Goal: Information Seeking & Learning: Learn about a topic

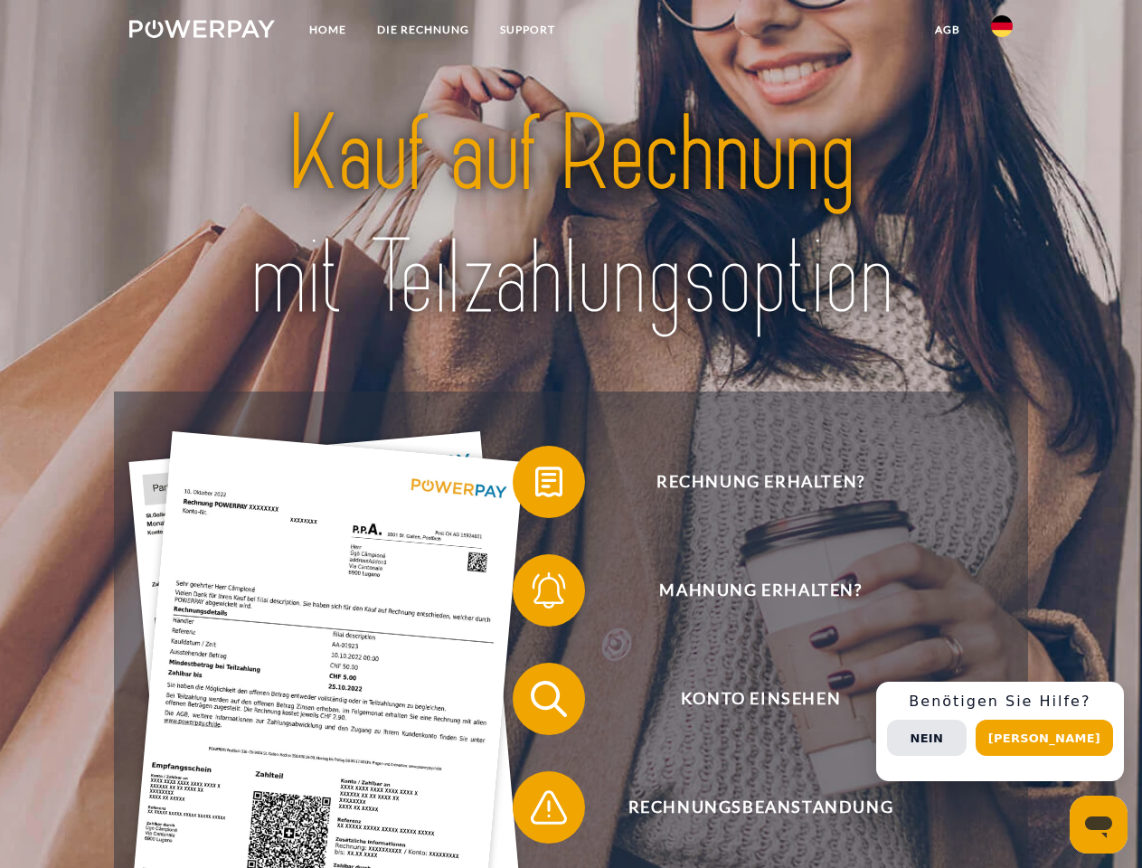
click at [202, 32] on img at bounding box center [202, 29] width 146 height 18
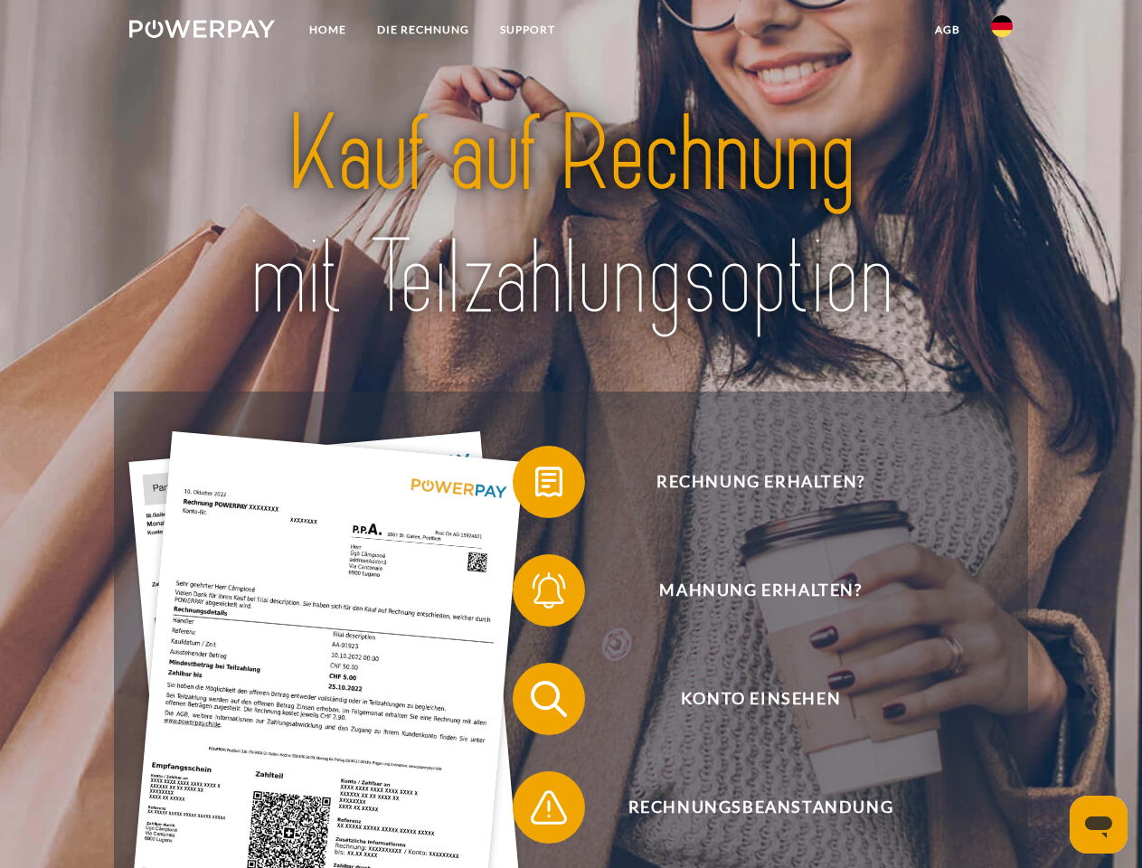
click at [1002, 32] on img at bounding box center [1002, 26] width 22 height 22
click at [947, 30] on link "agb" at bounding box center [947, 30] width 56 height 33
click at [535, 486] on span at bounding box center [521, 482] width 90 height 90
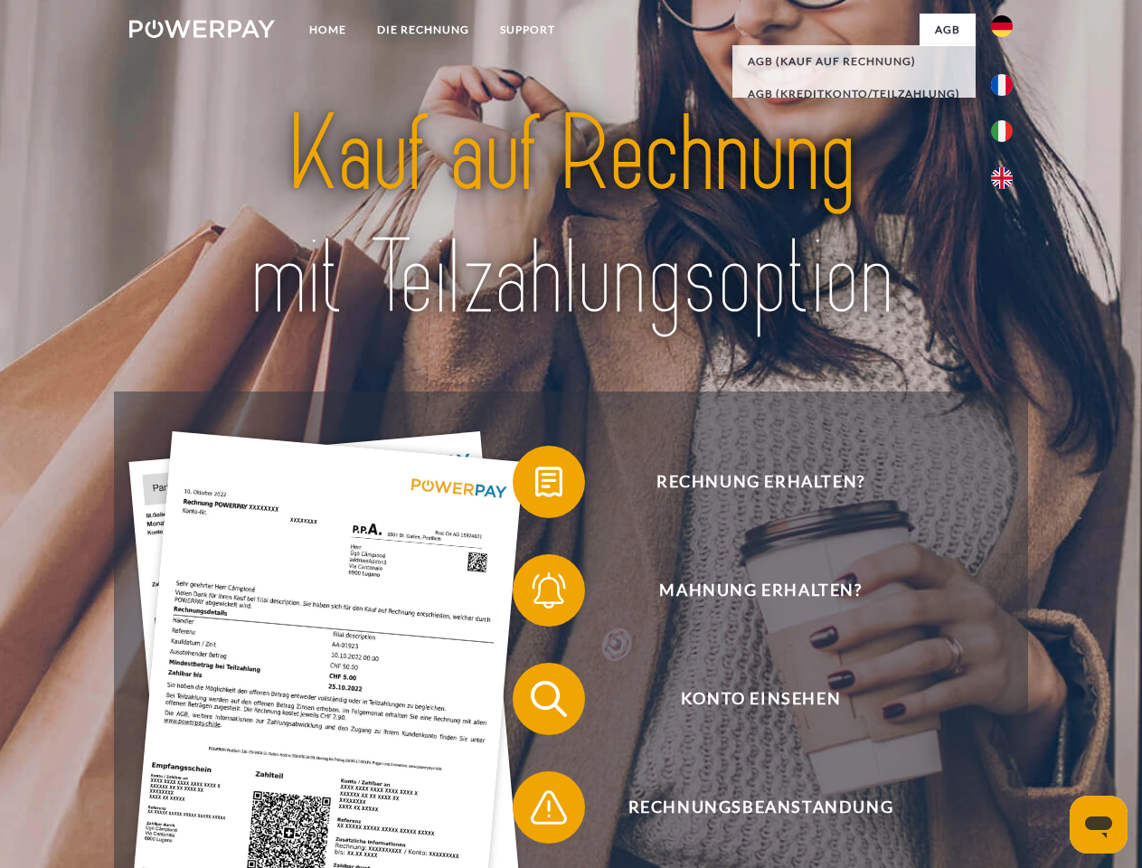
click at [535, 594] on span at bounding box center [521, 590] width 90 height 90
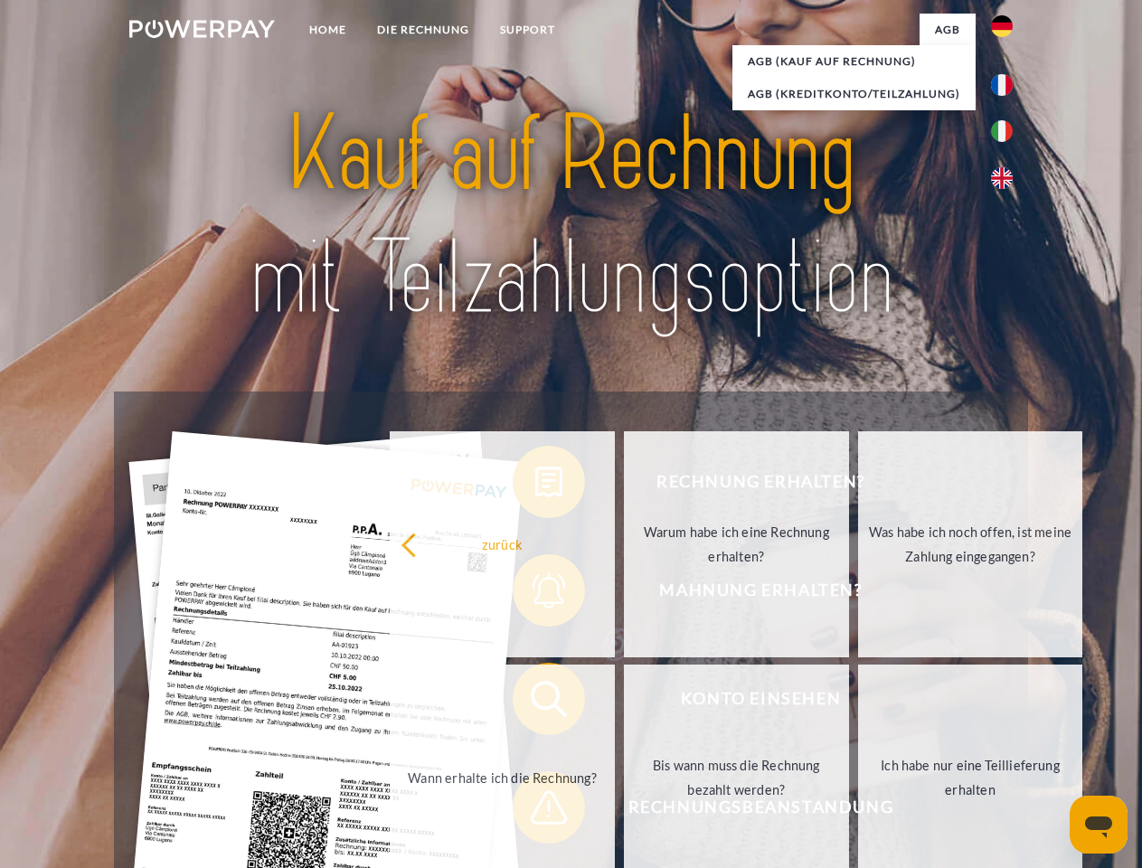
click at [624, 702] on link "Bis wann muss die Rechnung bezahlt werden?" at bounding box center [736, 778] width 225 height 226
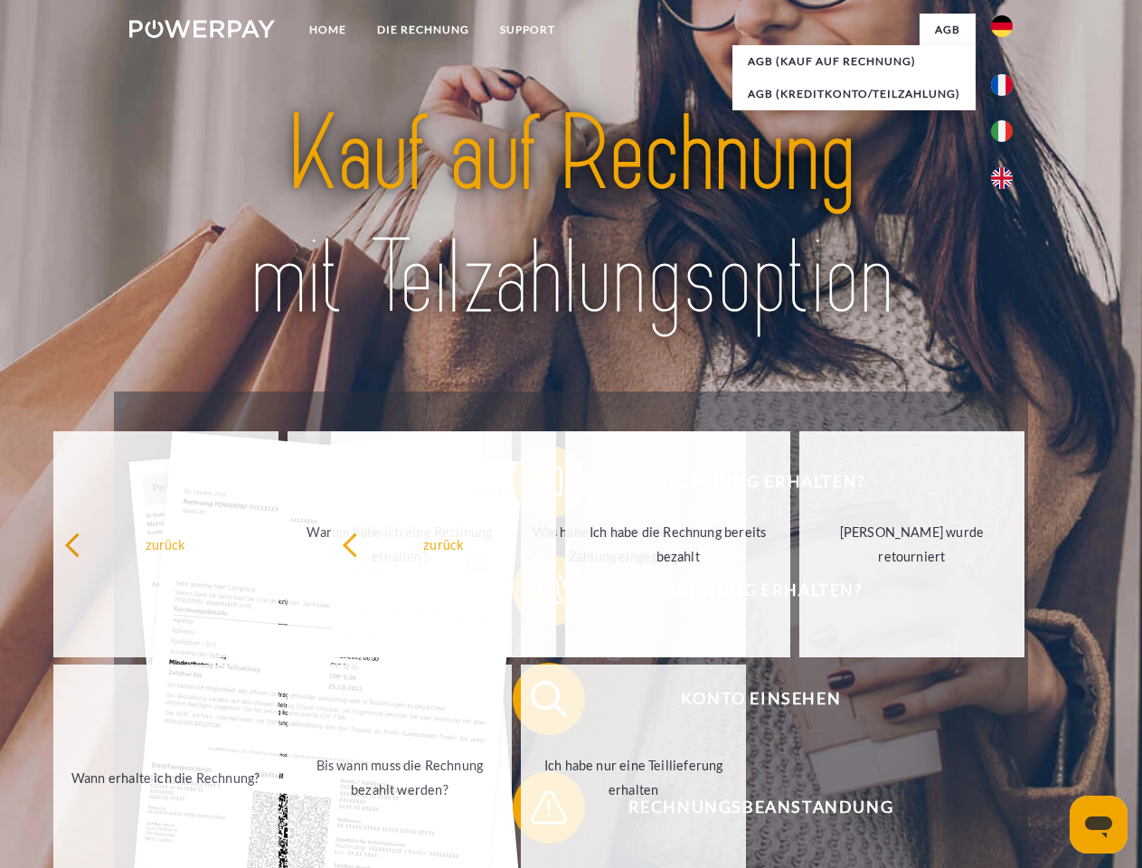
click at [535, 811] on span at bounding box center [521, 807] width 90 height 90
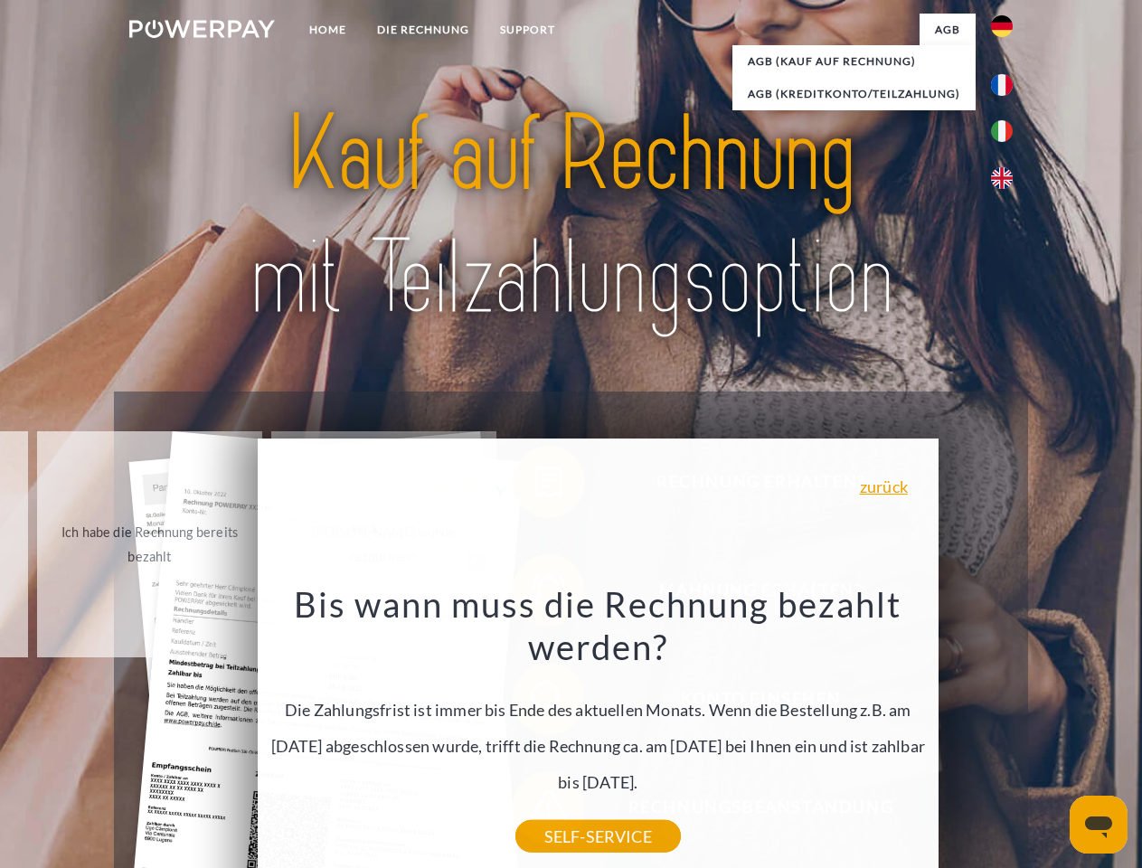
click at [1006, 731] on div "Rechnung erhalten? Mahnung erhalten? Konto einsehen" at bounding box center [570, 752] width 913 height 723
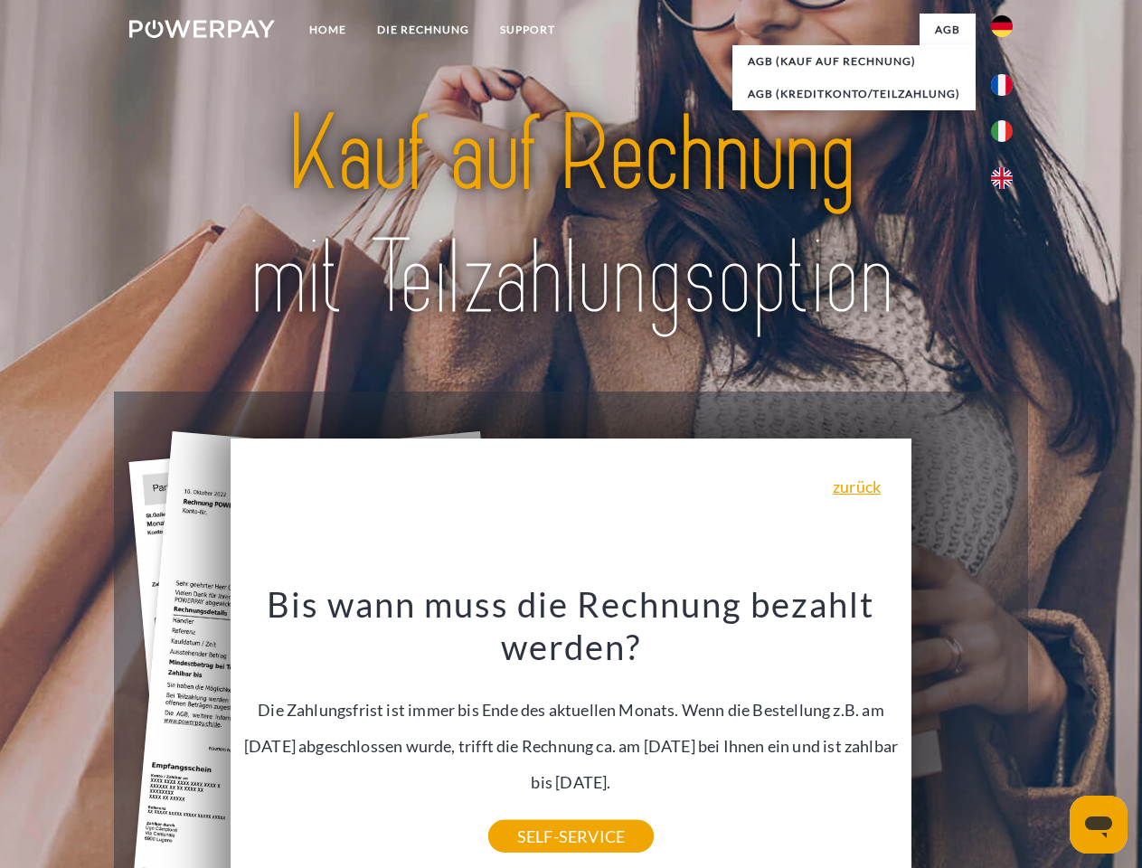
click at [962, 735] on span "Konto einsehen" at bounding box center [760, 699] width 443 height 72
click at [1051, 738] on header "Home DIE RECHNUNG SUPPORT" at bounding box center [571, 624] width 1142 height 1249
